Goal: Information Seeking & Learning: Understand process/instructions

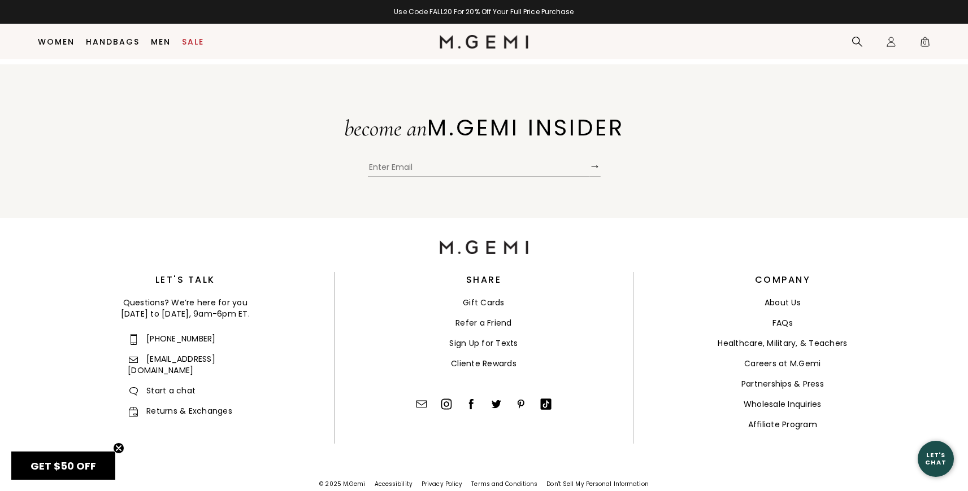
scroll to position [2982, 0]
click at [778, 317] on link "FAQs" at bounding box center [782, 322] width 20 height 11
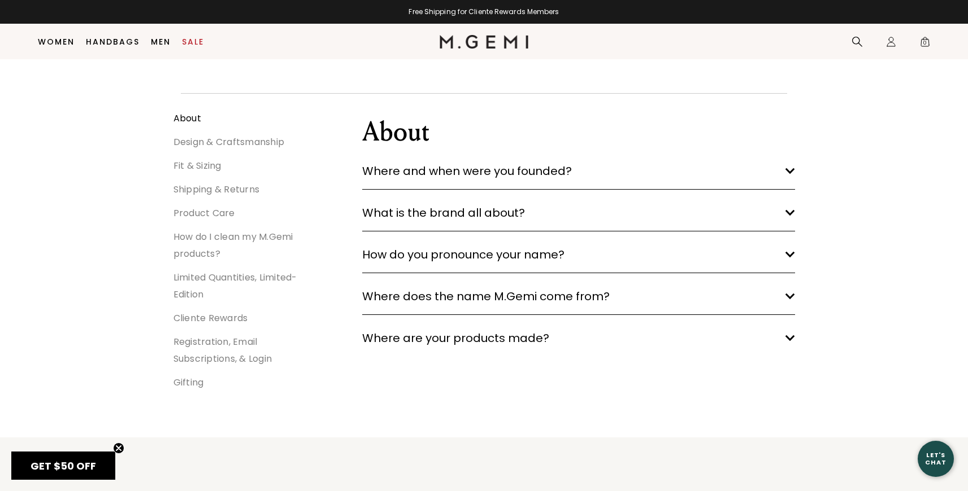
scroll to position [130, 0]
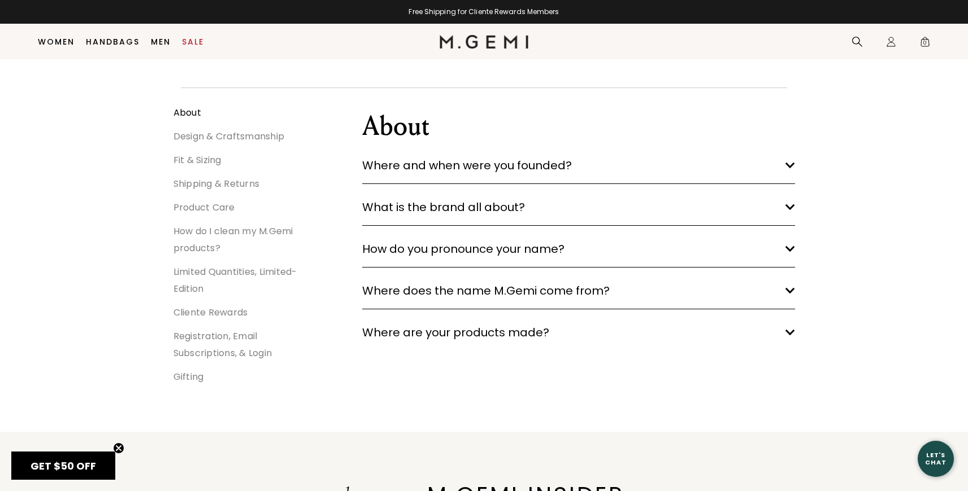
click at [220, 184] on link "Shipping & Returns" at bounding box center [216, 183] width 86 height 13
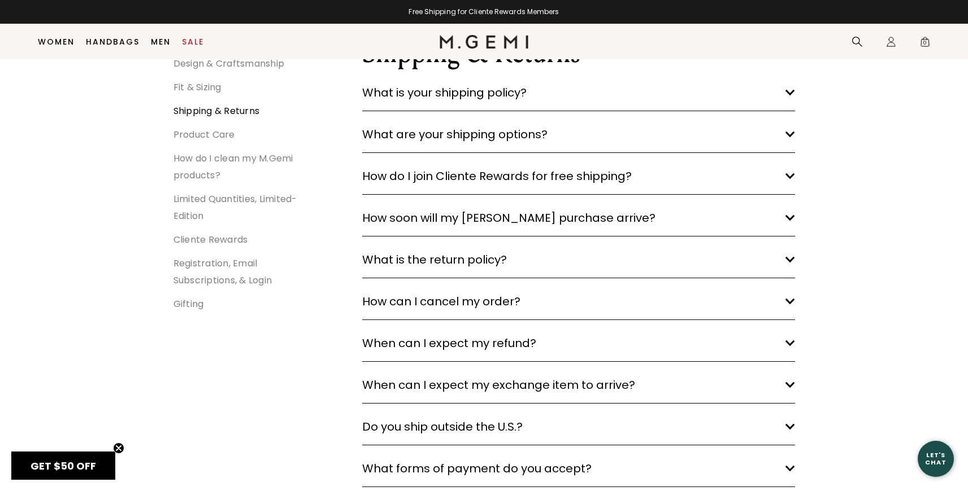
scroll to position [208, 0]
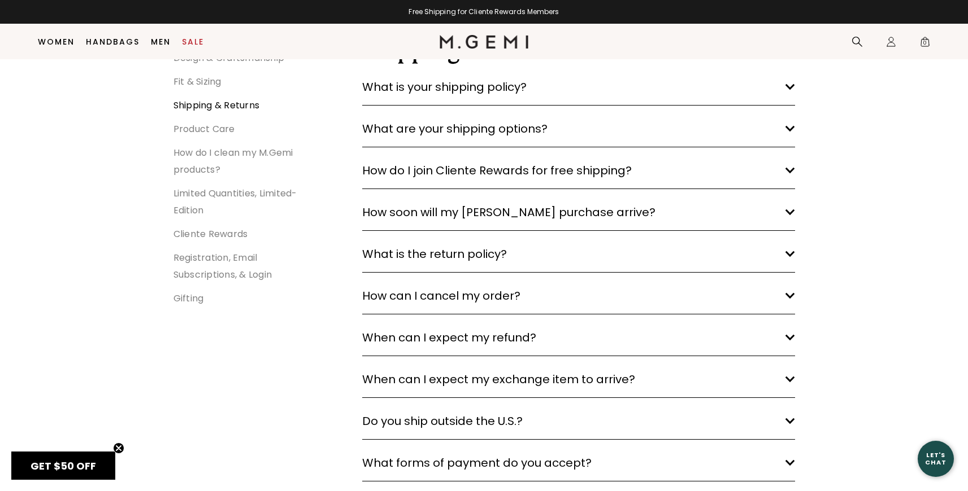
click at [416, 255] on span "What is the return policy?" at bounding box center [434, 254] width 145 height 18
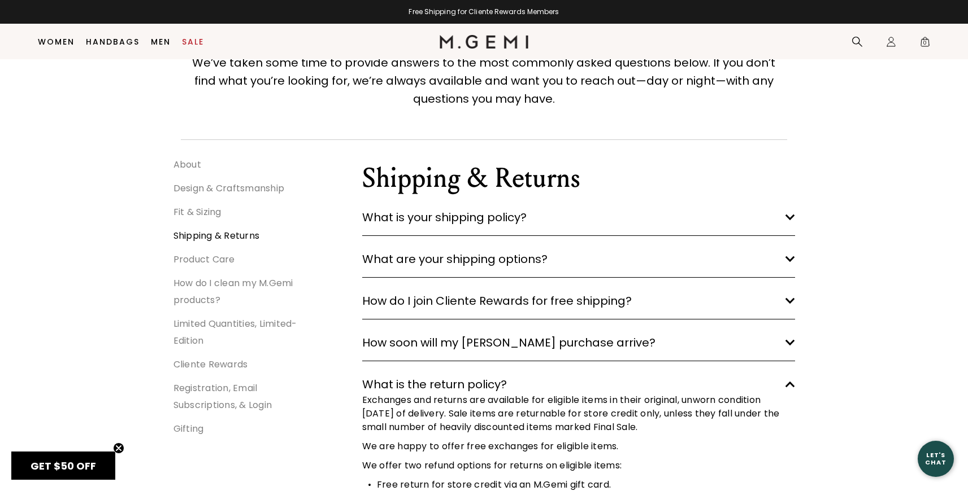
scroll to position [68, 0]
